Goal: Transaction & Acquisition: Obtain resource

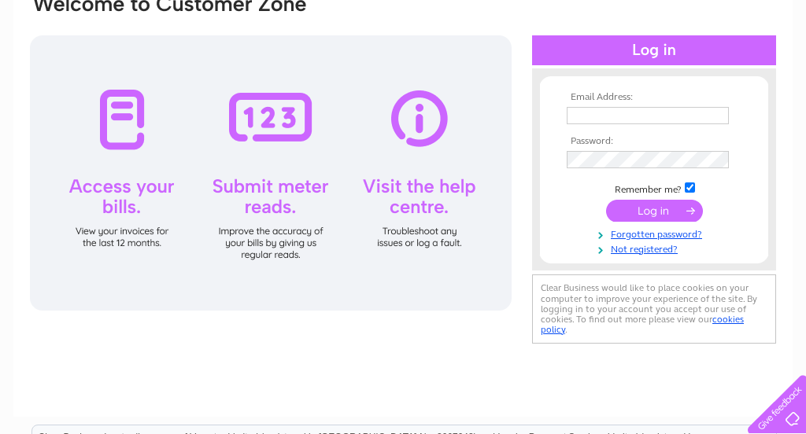
scroll to position [148, 0]
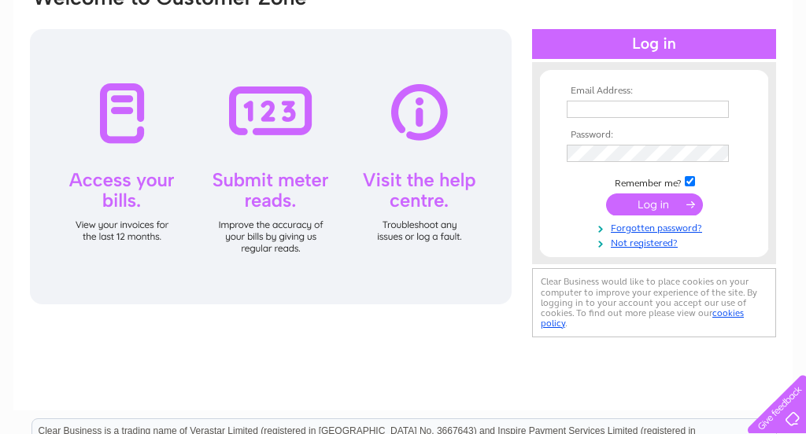
type input "ihomefurnishing@outlook.com"
click at [619, 205] on input "submit" at bounding box center [654, 205] width 97 height 22
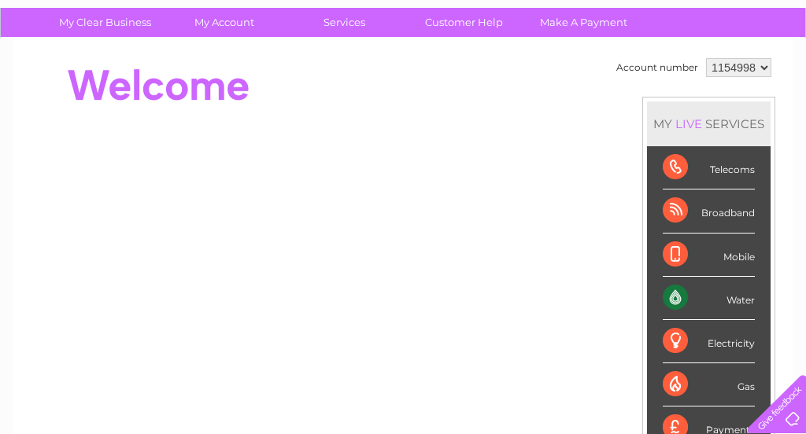
scroll to position [131, 0]
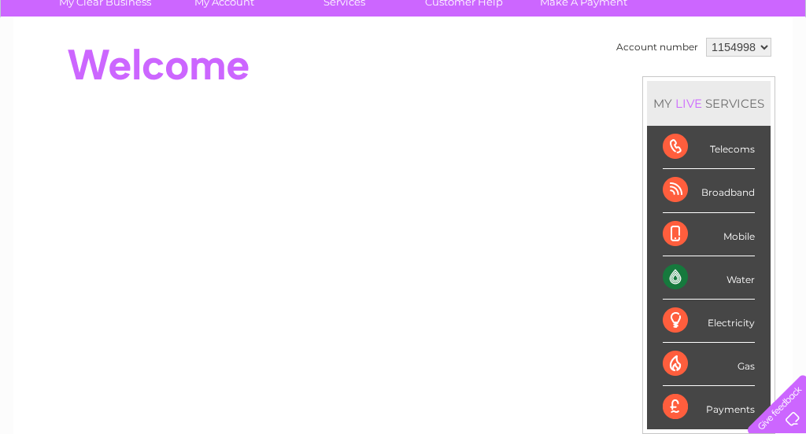
click at [735, 281] on div "Water" at bounding box center [709, 278] width 92 height 43
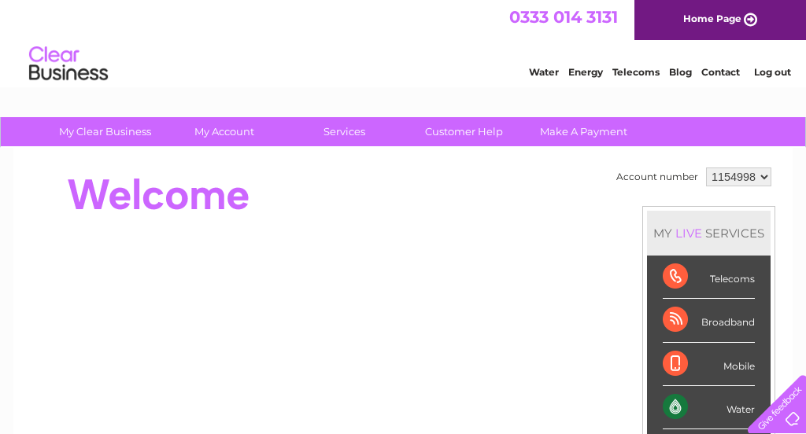
scroll to position [0, 0]
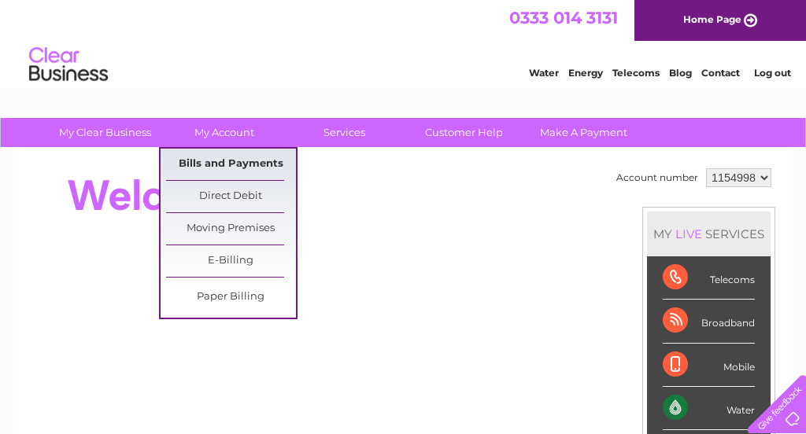
click at [221, 163] on link "Bills and Payments" at bounding box center [231, 164] width 130 height 31
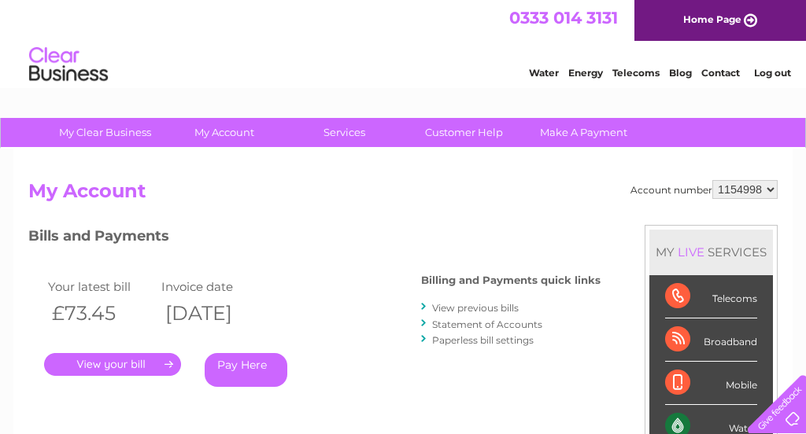
click at [209, 164] on div "Account number 1154998 My Account MY LIVE SERVICES Telecoms Broadband Mobile Wa…" at bounding box center [402, 409] width 779 height 521
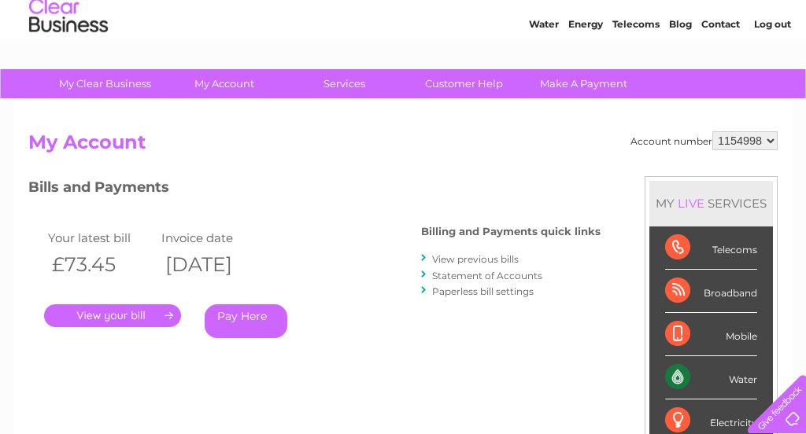
scroll to position [61, 0]
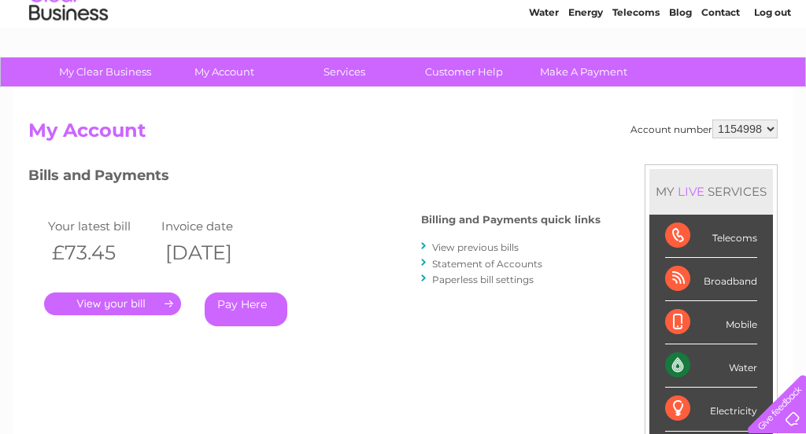
click at [465, 249] on link "View previous bills" at bounding box center [475, 248] width 87 height 12
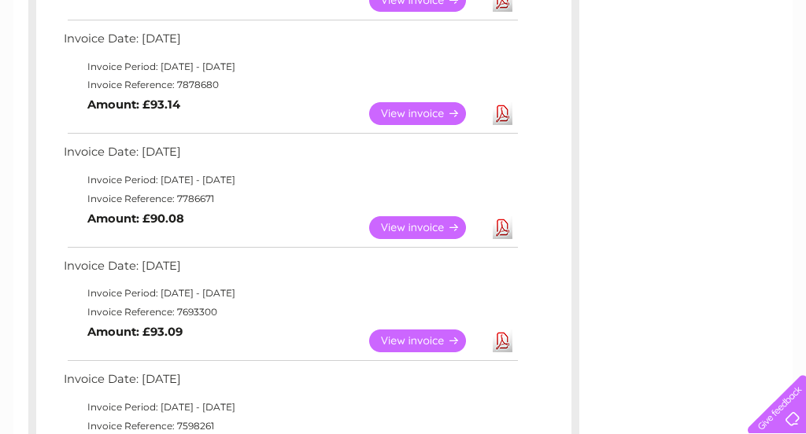
scroll to position [397, 0]
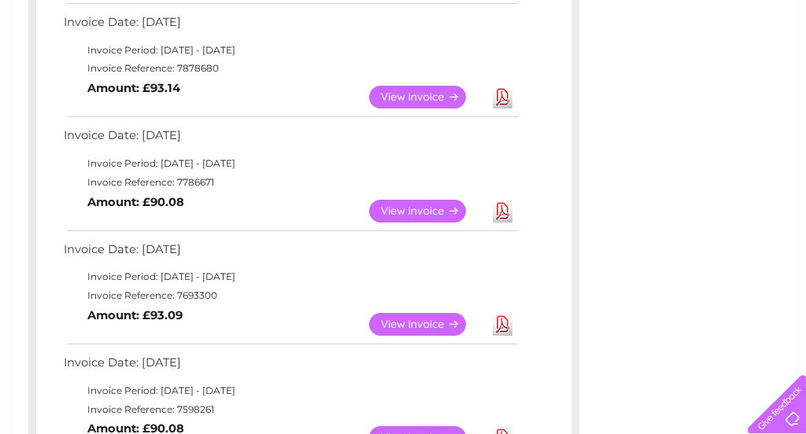
click at [500, 327] on link "Download" at bounding box center [503, 324] width 20 height 23
click at [500, 216] on link "Download" at bounding box center [503, 211] width 20 height 23
click at [502, 103] on link "Download" at bounding box center [503, 97] width 20 height 23
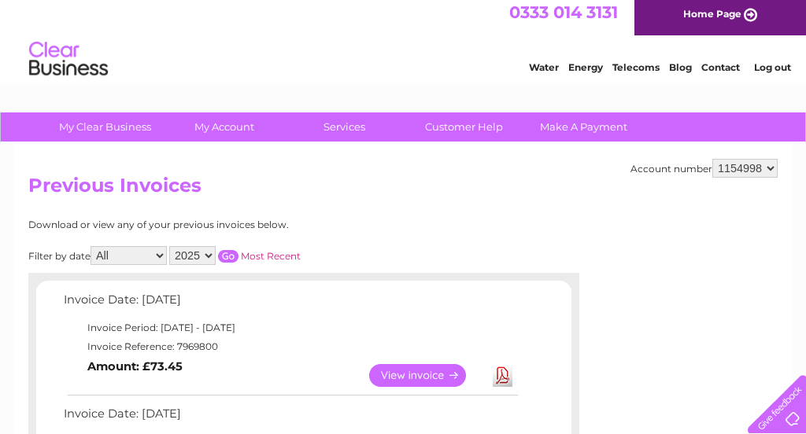
scroll to position [8, 0]
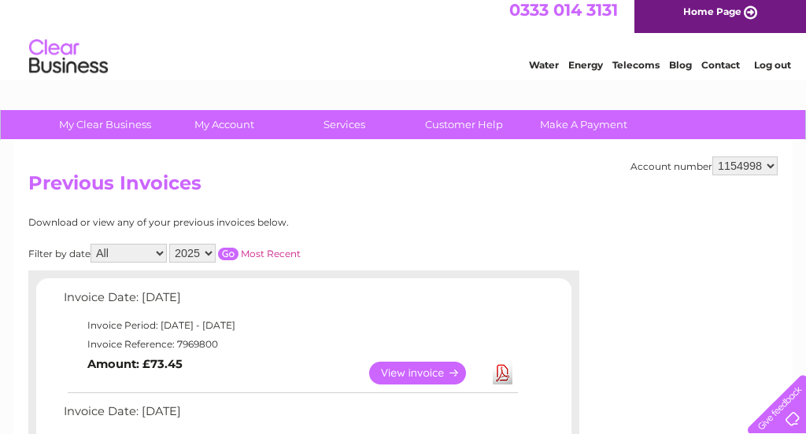
click at [771, 66] on link "Log out" at bounding box center [772, 65] width 37 height 12
